Goal: Check status: Check status

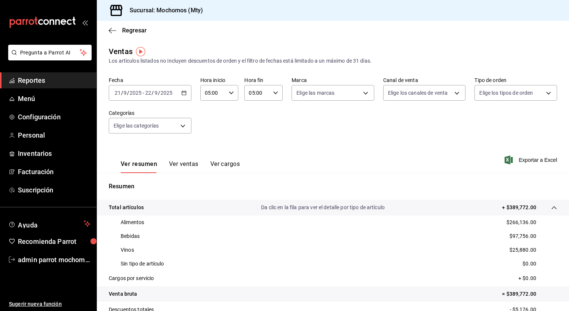
click at [184, 95] on div "[DATE] [DATE] - [DATE] [DATE]" at bounding box center [150, 93] width 83 height 16
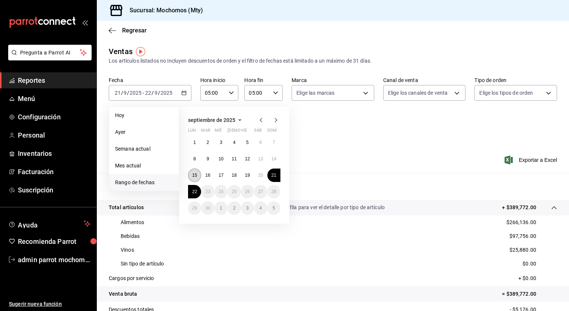
click at [196, 174] on abbr "15" at bounding box center [194, 174] width 5 height 5
click at [194, 187] on button "22" at bounding box center [194, 191] width 13 height 13
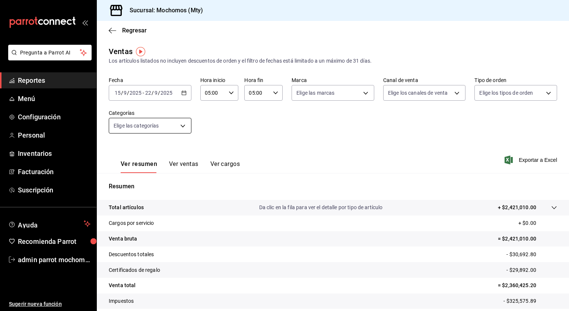
click at [182, 127] on body "Pregunta a Parrot AI Reportes Menú Configuración Personal Inventarios Facturaci…" at bounding box center [284, 155] width 569 height 311
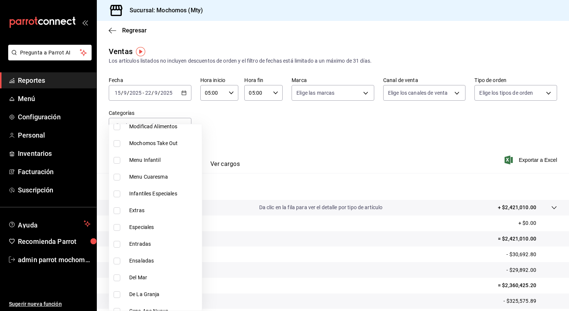
scroll to position [314, 0]
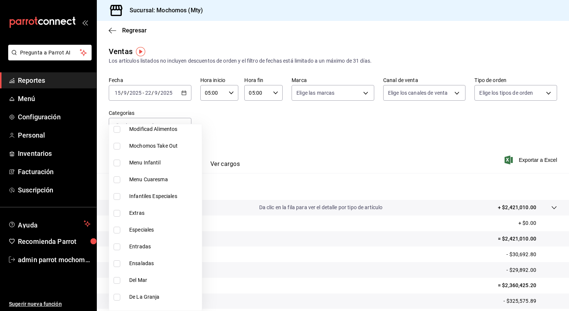
click at [153, 229] on span "Especiales" at bounding box center [164, 230] width 70 height 8
type input "3b4651f6-817c-408f-9f5f-4ea44739af39"
checkbox input "true"
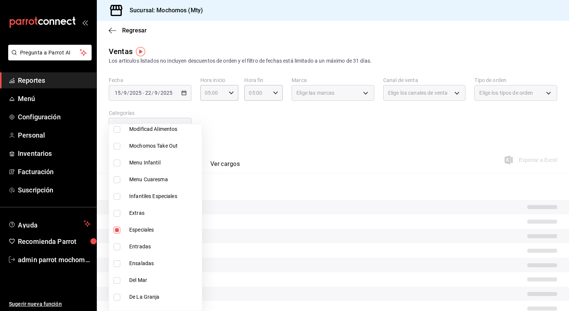
click at [259, 139] on div at bounding box center [284, 155] width 569 height 311
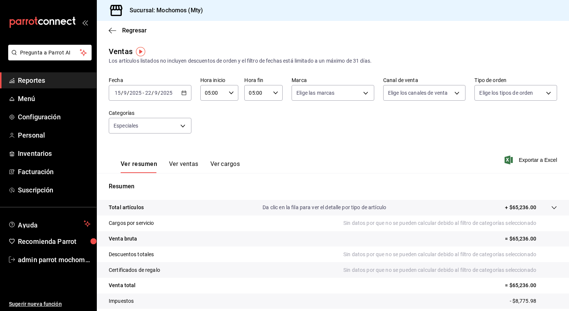
click at [186, 163] on button "Ver ventas" at bounding box center [183, 166] width 29 height 13
